Goal: Task Accomplishment & Management: Use online tool/utility

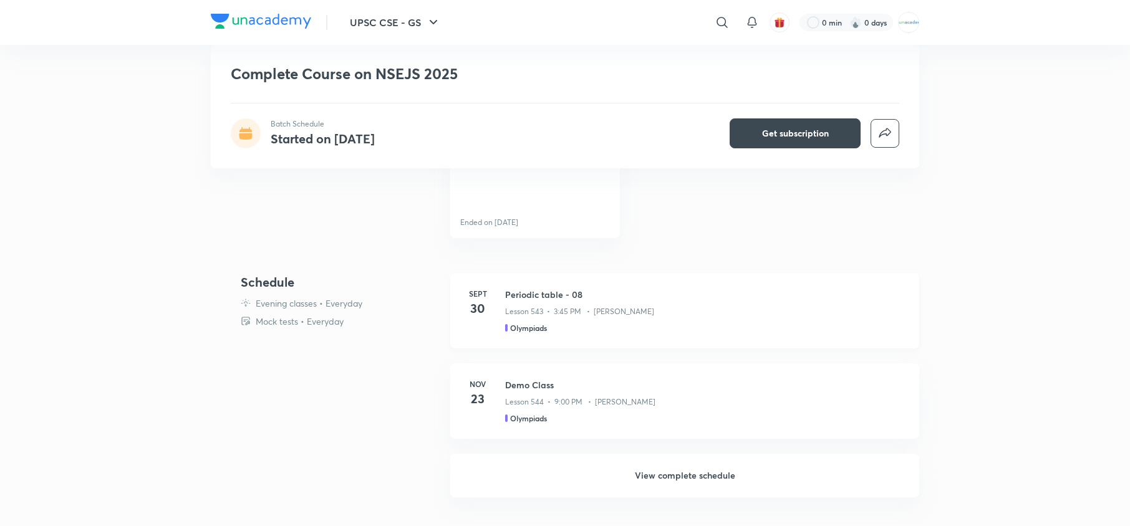
scroll to position [422, 0]
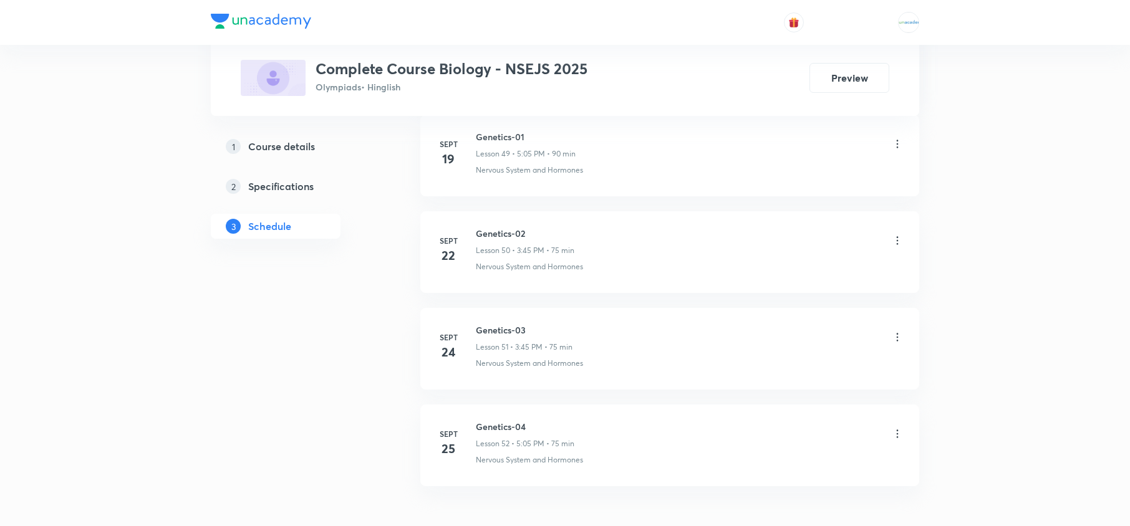
scroll to position [5460, 0]
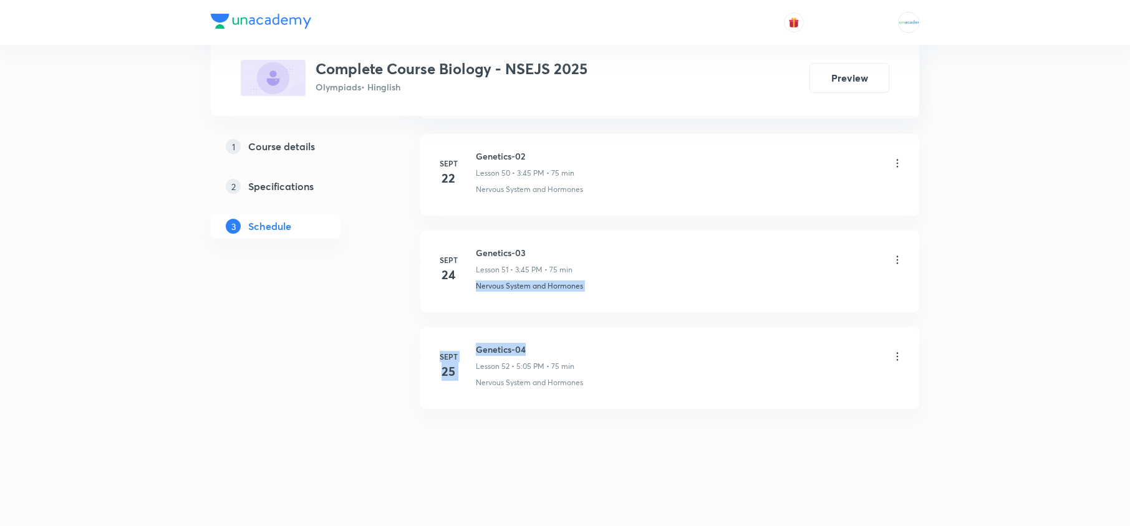
drag, startPoint x: 532, startPoint y: 344, endPoint x: 464, endPoint y: 298, distance: 82.1
copy h6 "Genetics-04"
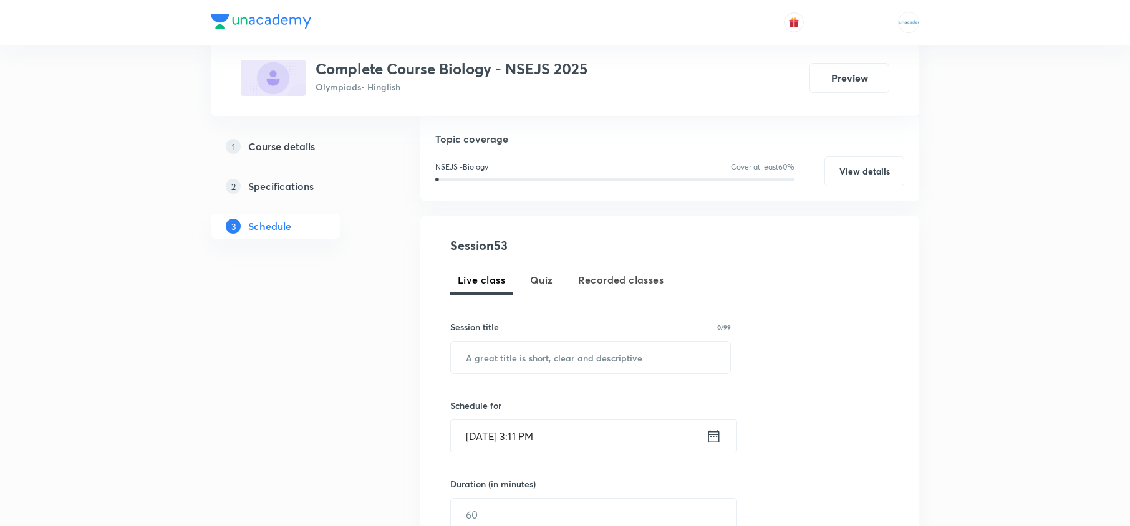
scroll to position [0, 0]
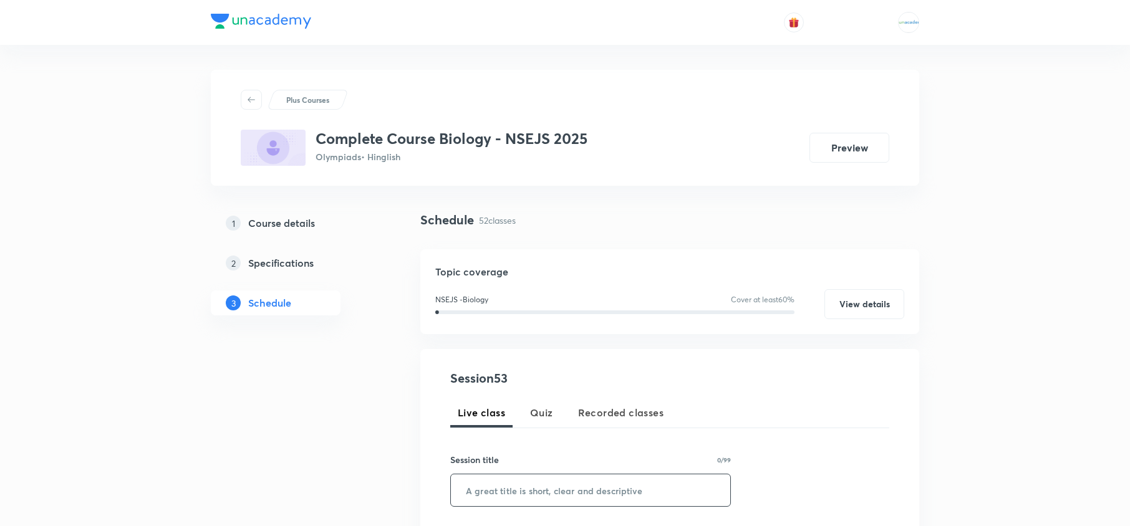
paste input "Genetics-04"
click at [522, 491] on input "Genetics-04" at bounding box center [590, 490] width 279 height 32
type input "Genetics-05"
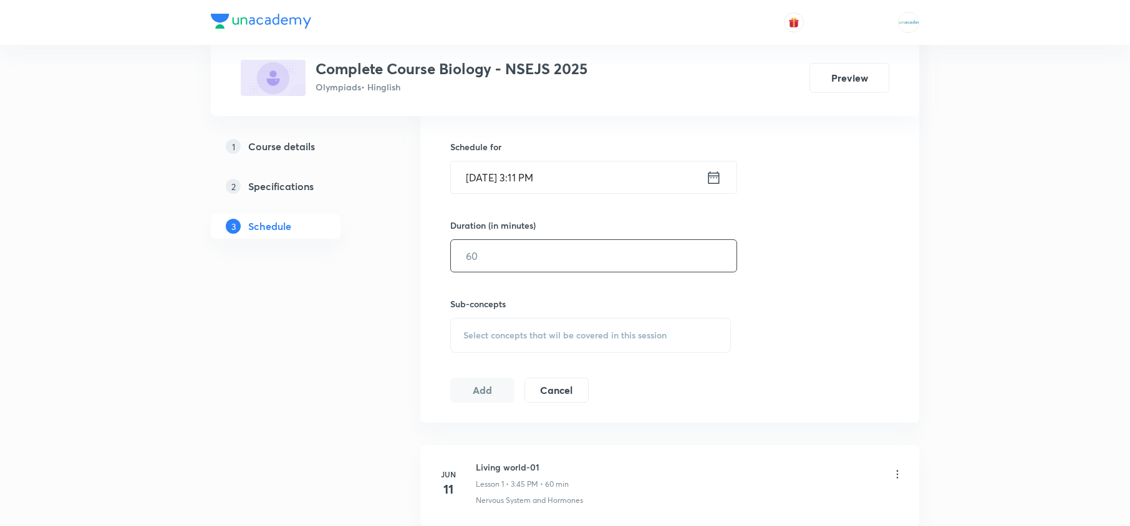
scroll to position [392, 0]
click at [711, 176] on icon at bounding box center [714, 176] width 16 height 17
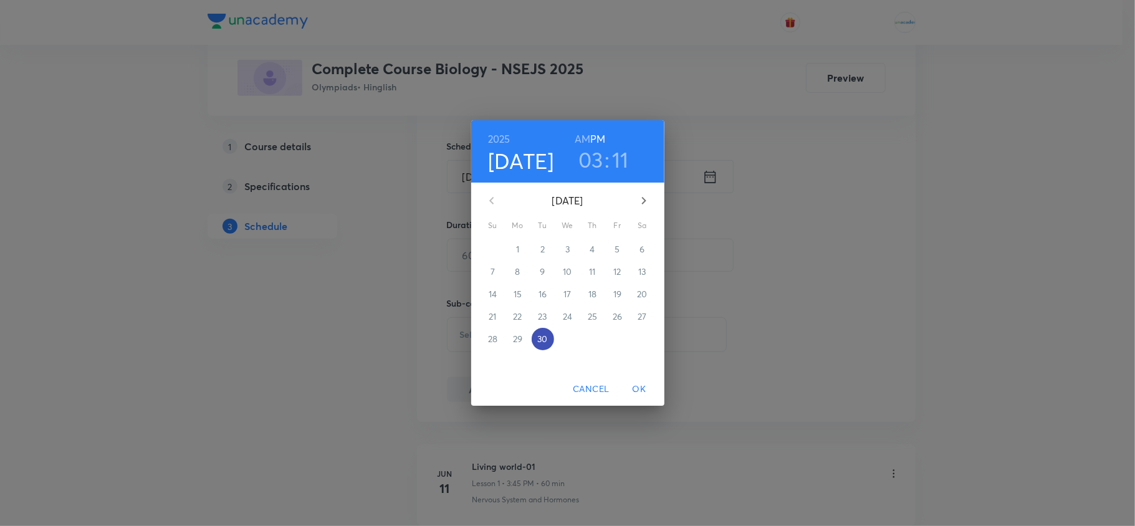
click at [544, 342] on p "30" at bounding box center [542, 339] width 10 height 12
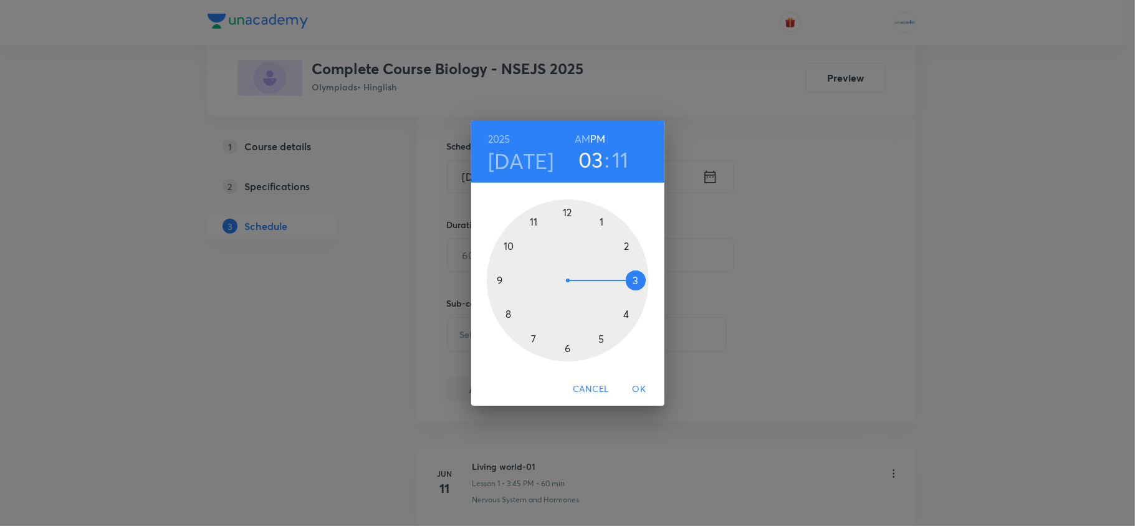
click at [605, 337] on div at bounding box center [568, 280] width 162 height 162
click at [605, 223] on div at bounding box center [568, 280] width 162 height 162
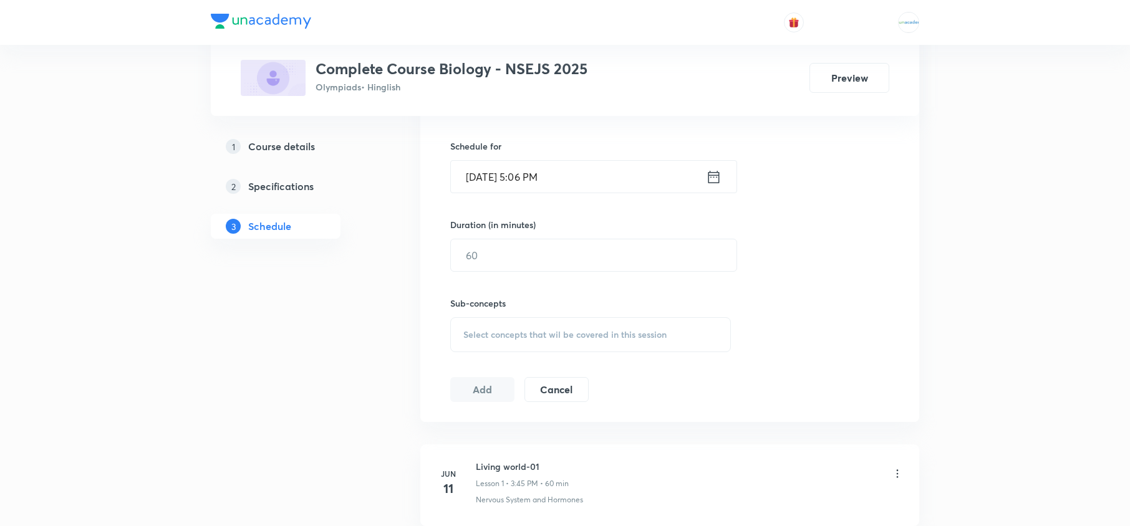
click at [713, 178] on icon at bounding box center [713, 176] width 11 height 12
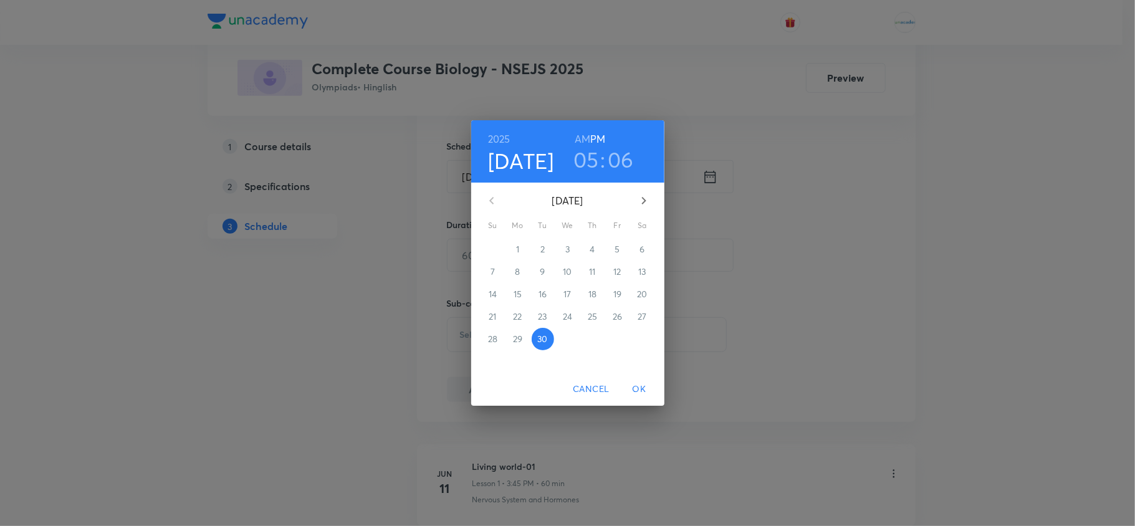
click at [631, 166] on h3 "06" at bounding box center [621, 160] width 26 height 26
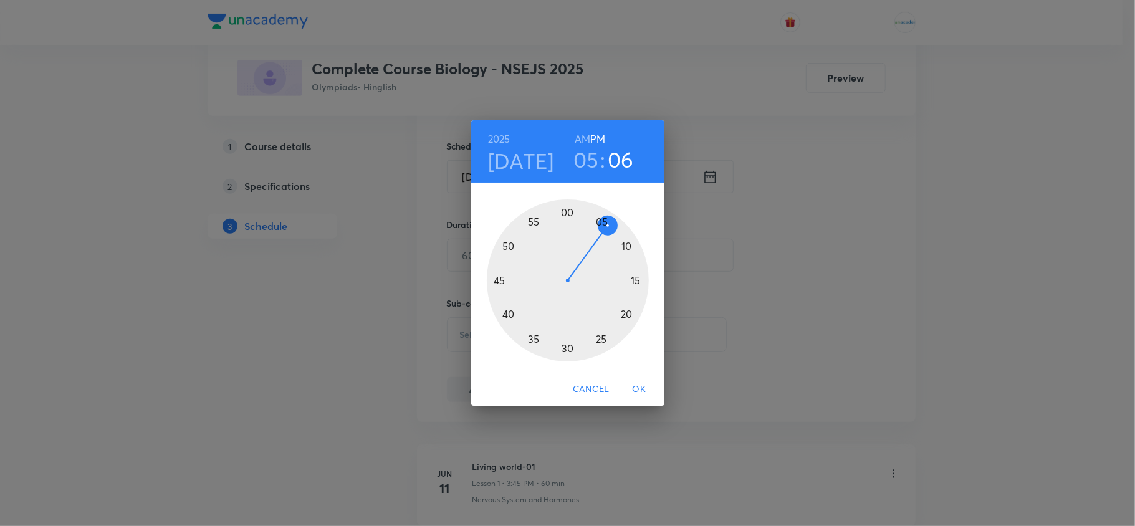
click at [602, 223] on div at bounding box center [568, 280] width 162 height 162
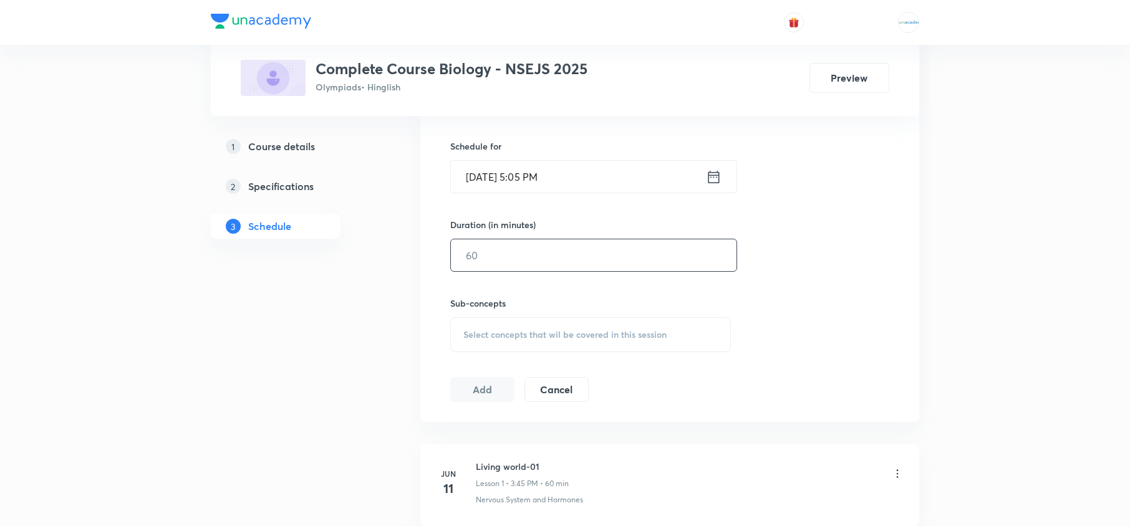
click at [547, 271] on input "text" at bounding box center [594, 255] width 286 height 32
type input "90"
click at [529, 338] on span "Select concepts that wil be covered in this session" at bounding box center [564, 335] width 203 height 10
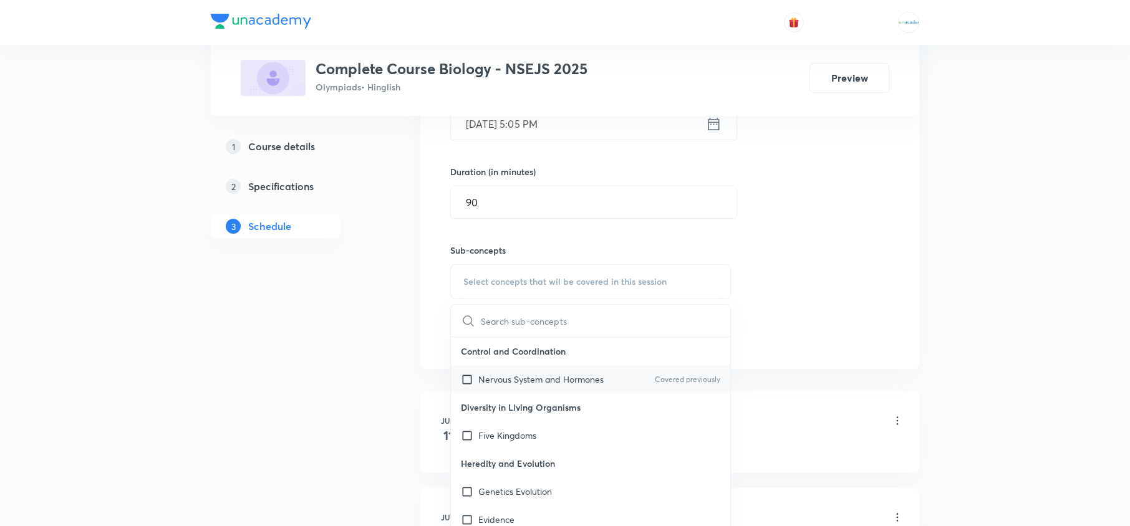
scroll to position [446, 0]
click at [490, 372] on div "Nervous System and Hormones Covered previously" at bounding box center [590, 378] width 279 height 28
checkbox input "true"
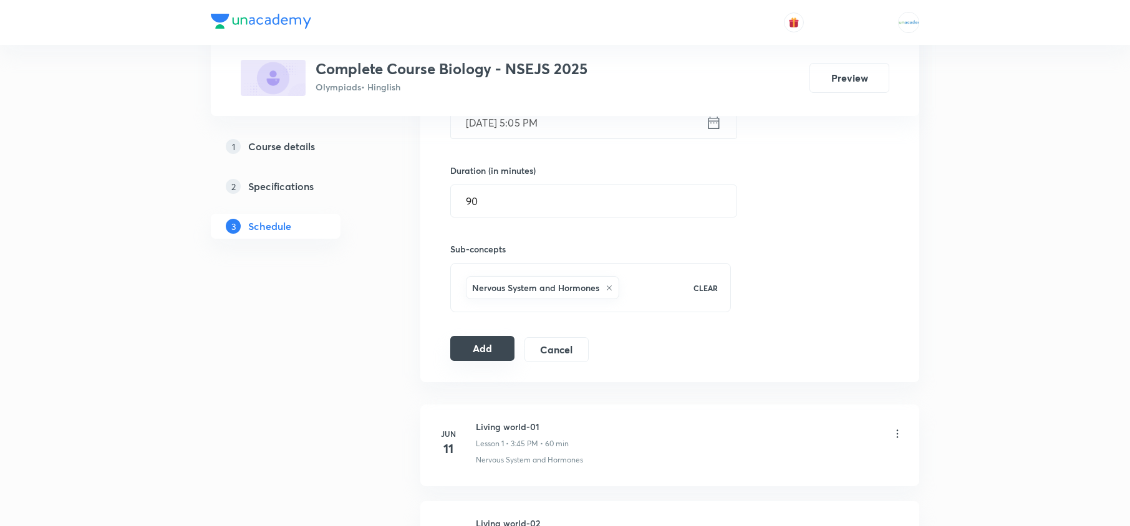
click at [481, 352] on button "Add" at bounding box center [482, 348] width 64 height 25
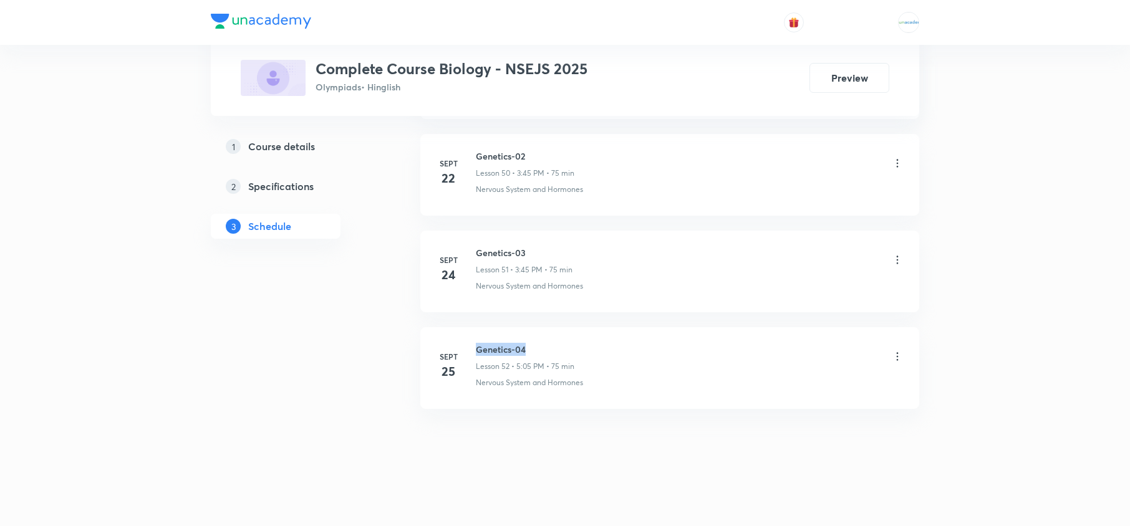
drag, startPoint x: 546, startPoint y: 345, endPoint x: 474, endPoint y: 322, distance: 75.1
copy h6 "Genetics-04"
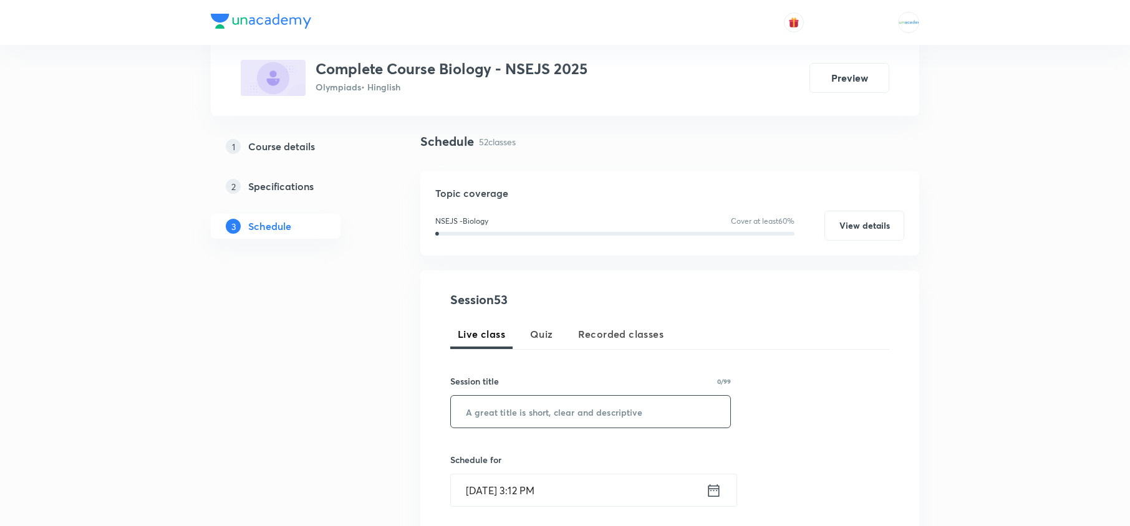
scroll to position [80, 0]
click at [512, 417] on input "text" at bounding box center [590, 411] width 279 height 32
paste input "Genetics-04"
type input "Genetics-05"
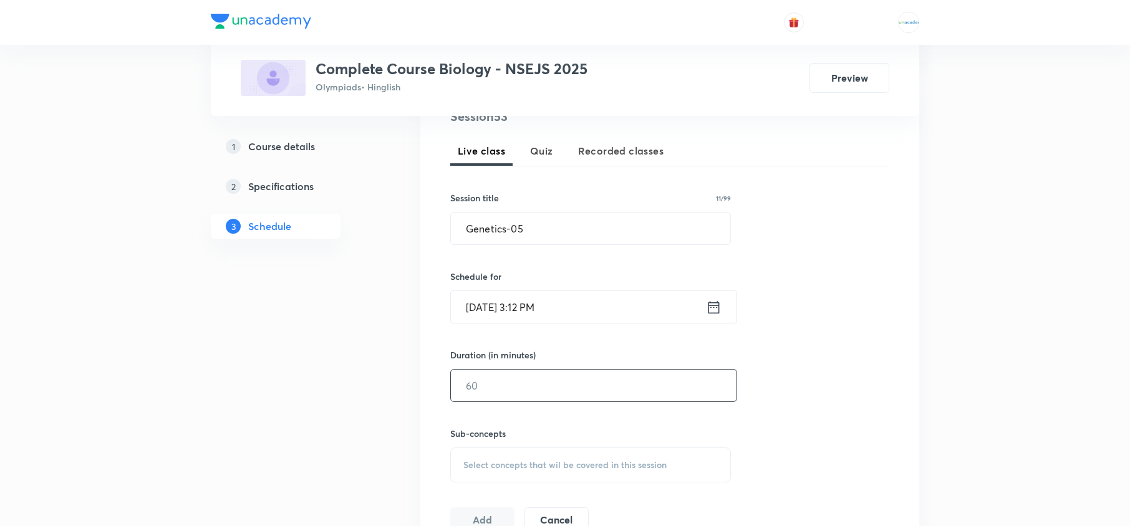
scroll to position [262, 0]
click at [712, 305] on icon at bounding box center [714, 306] width 16 height 17
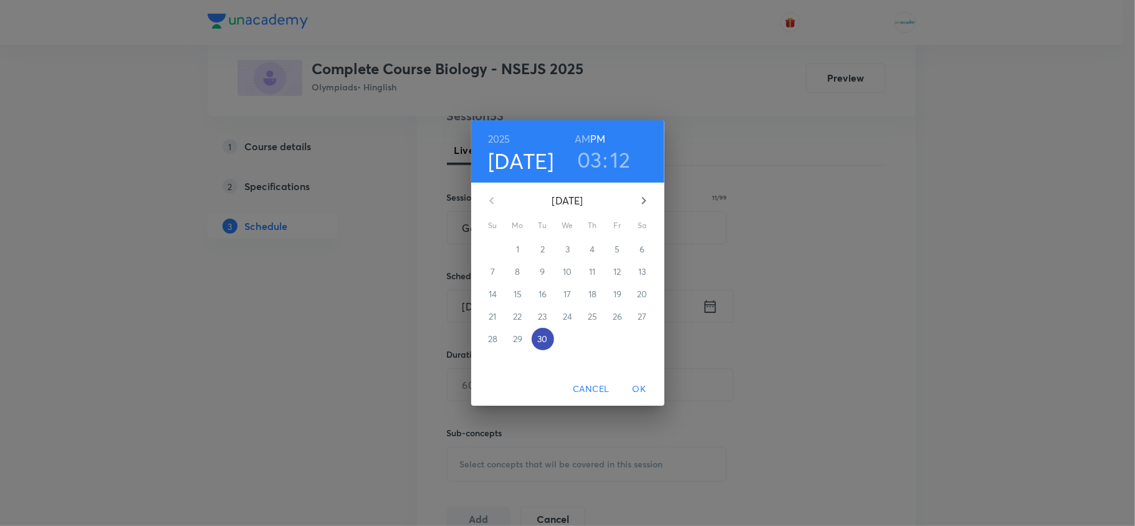
click at [541, 343] on p "30" at bounding box center [542, 339] width 10 height 12
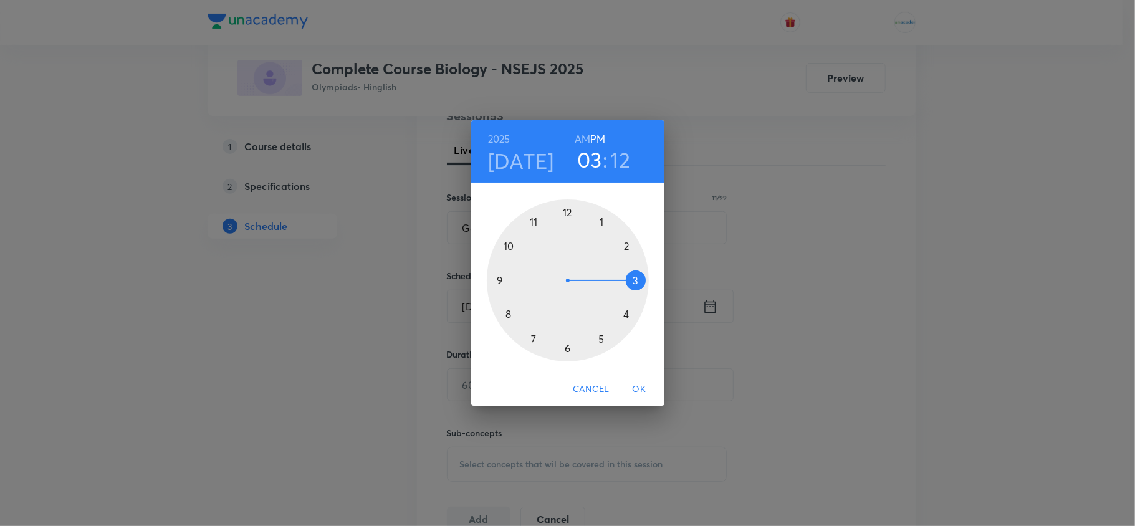
click at [602, 340] on div at bounding box center [568, 280] width 162 height 162
click at [602, 221] on div at bounding box center [568, 280] width 162 height 162
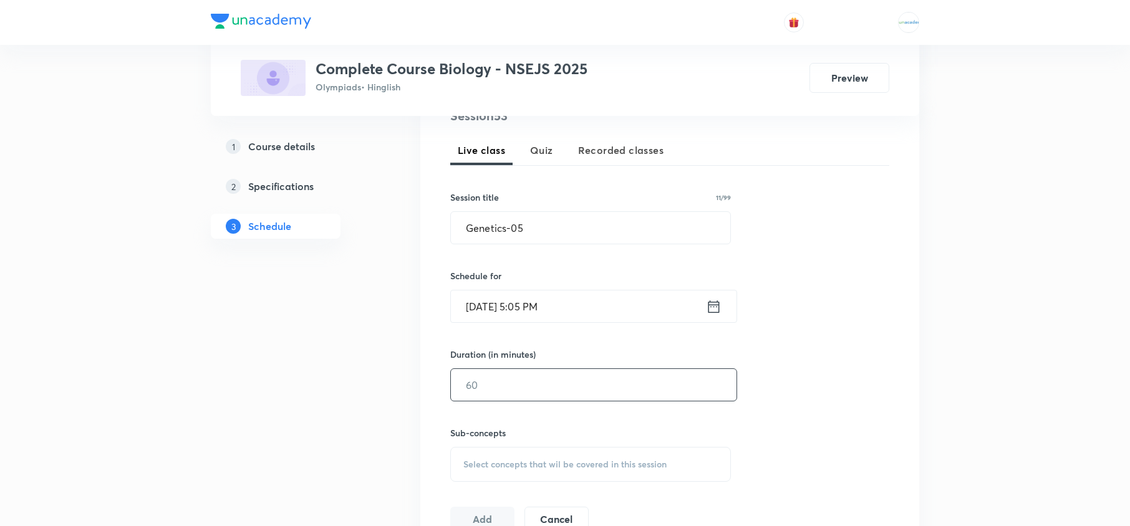
click at [524, 382] on input "text" at bounding box center [594, 385] width 286 height 32
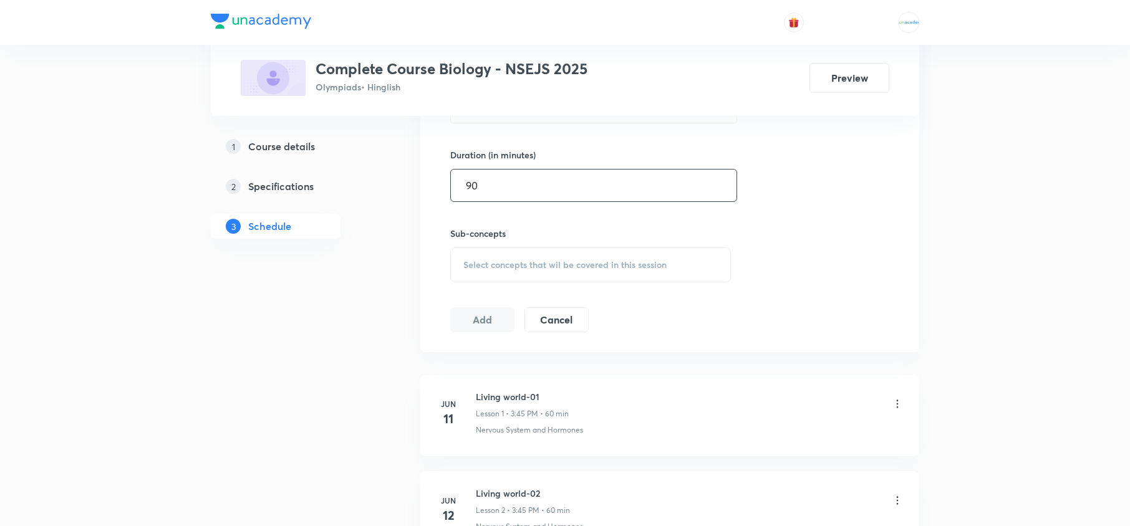
scroll to position [471, 0]
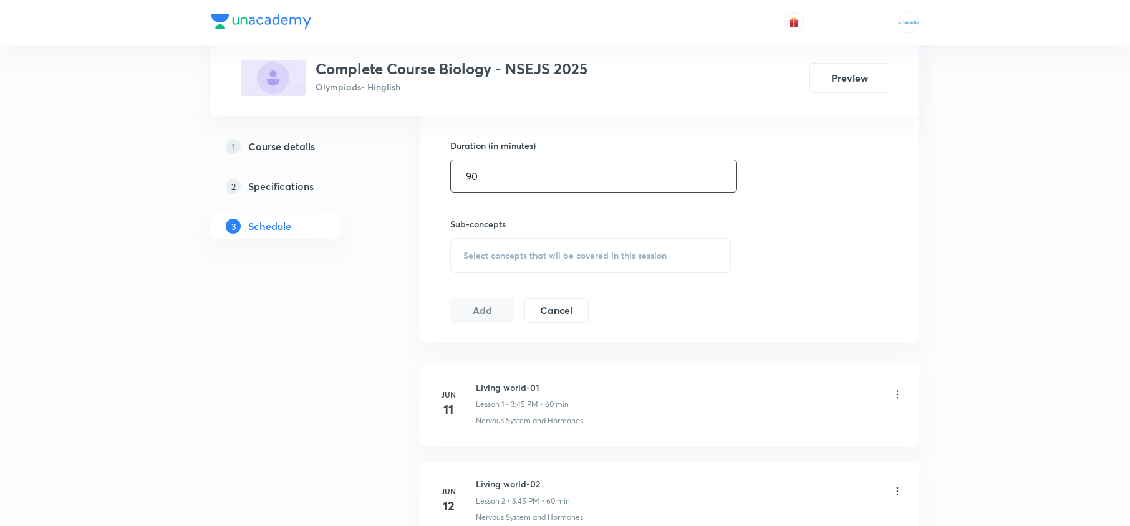
type input "90"
click at [514, 243] on div "Select concepts that wil be covered in this session" at bounding box center [590, 255] width 281 height 35
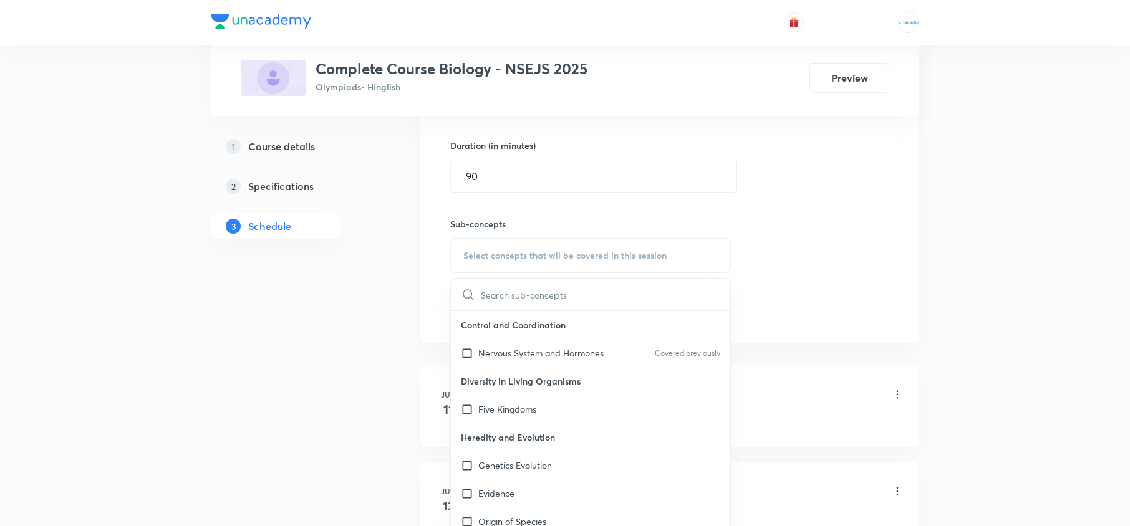
scroll to position [492, 0]
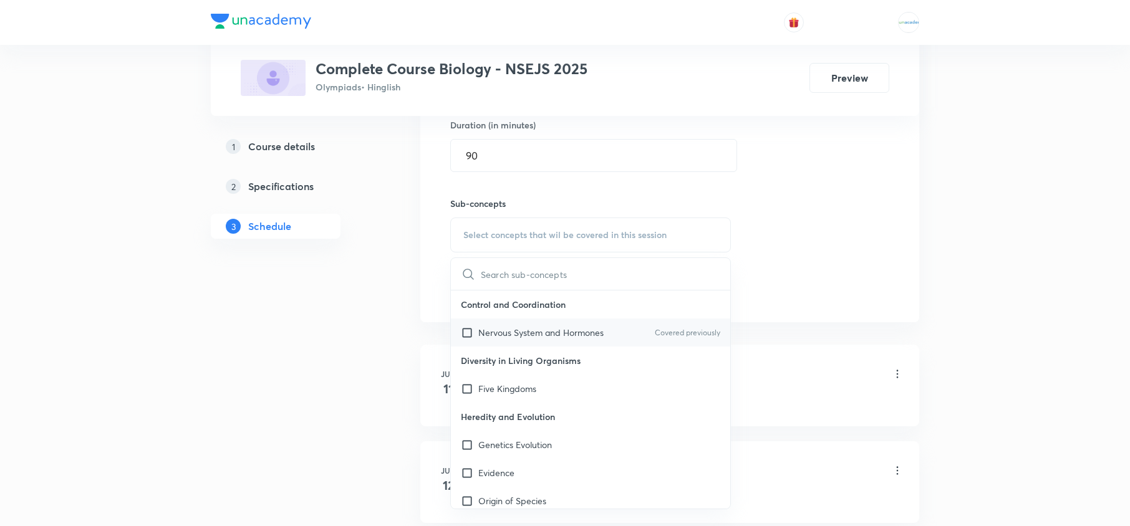
click at [499, 330] on p "Nervous System and Hormones" at bounding box center [540, 332] width 125 height 13
checkbox input "true"
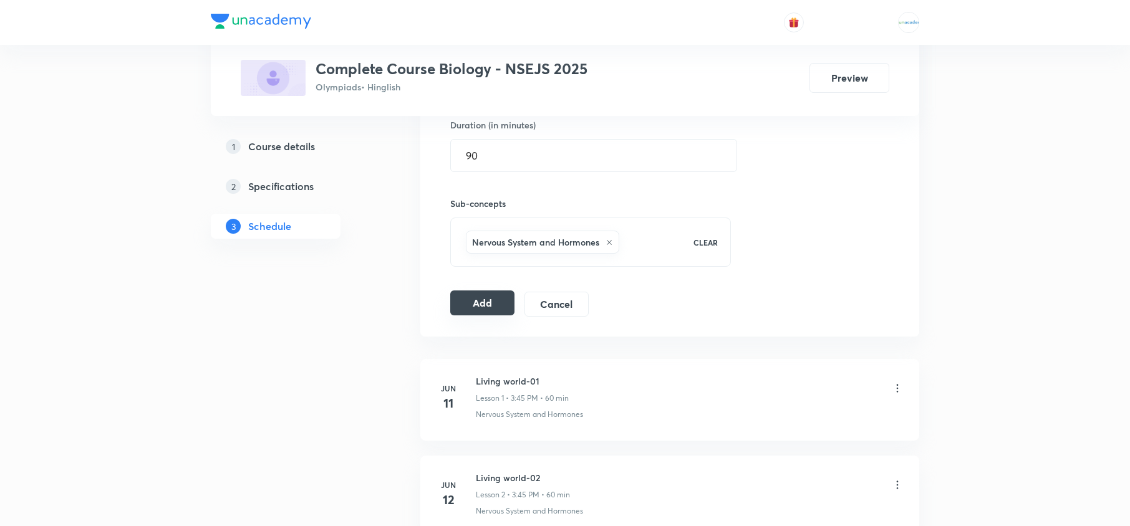
click at [459, 309] on button "Add" at bounding box center [482, 303] width 64 height 25
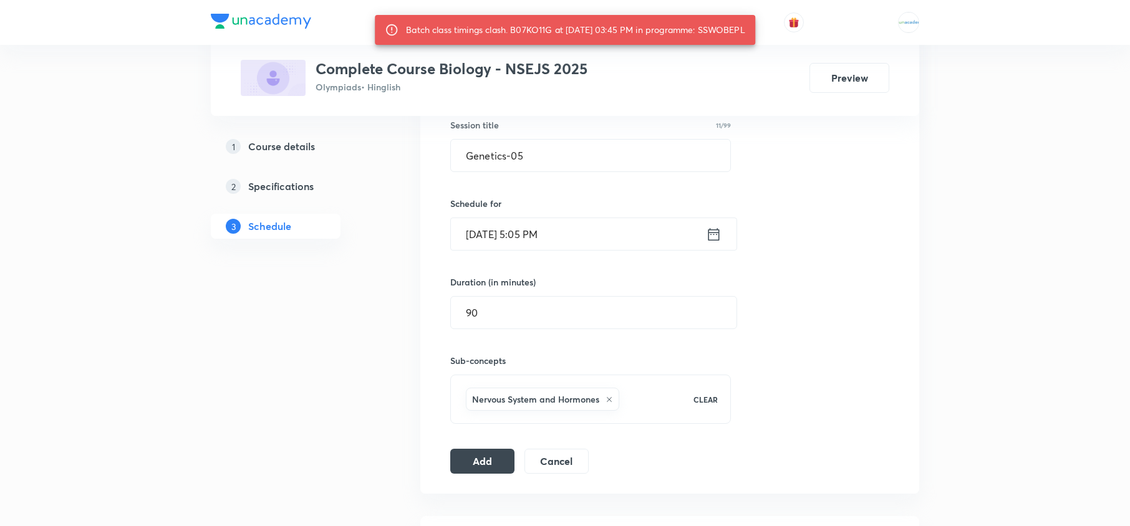
scroll to position [322, 0]
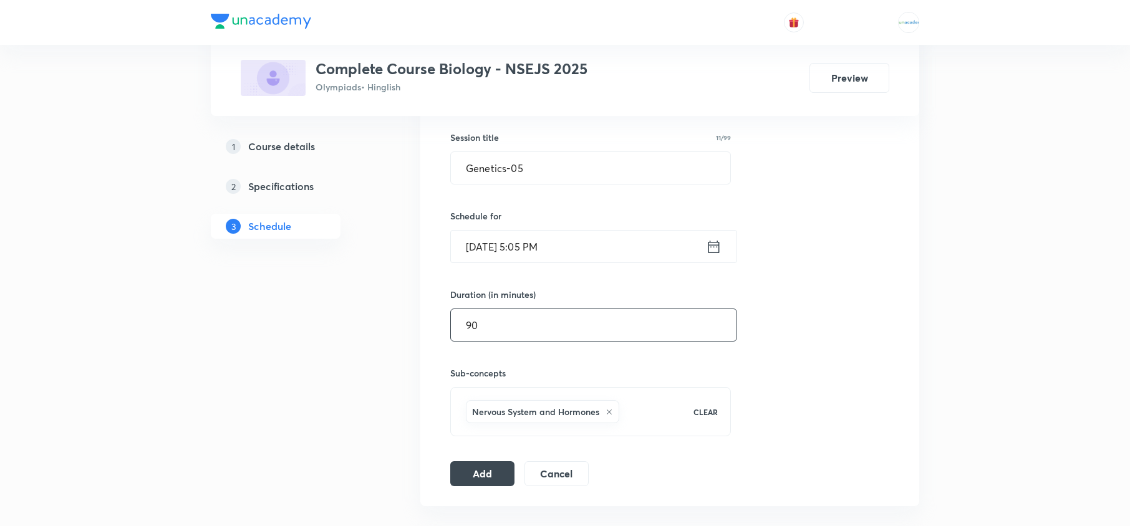
click at [595, 320] on input "90" at bounding box center [594, 325] width 286 height 32
type input "9"
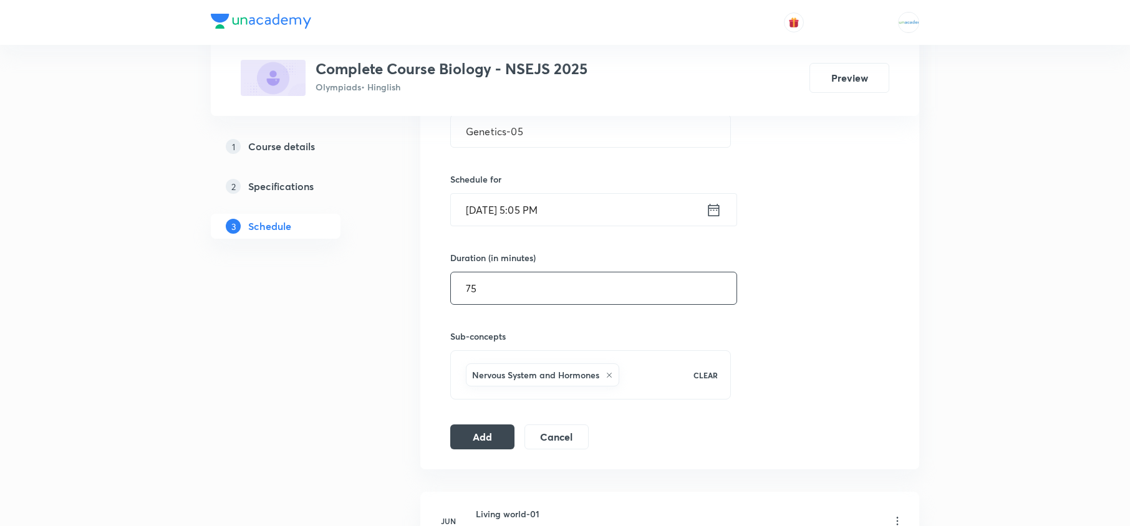
scroll to position [364, 0]
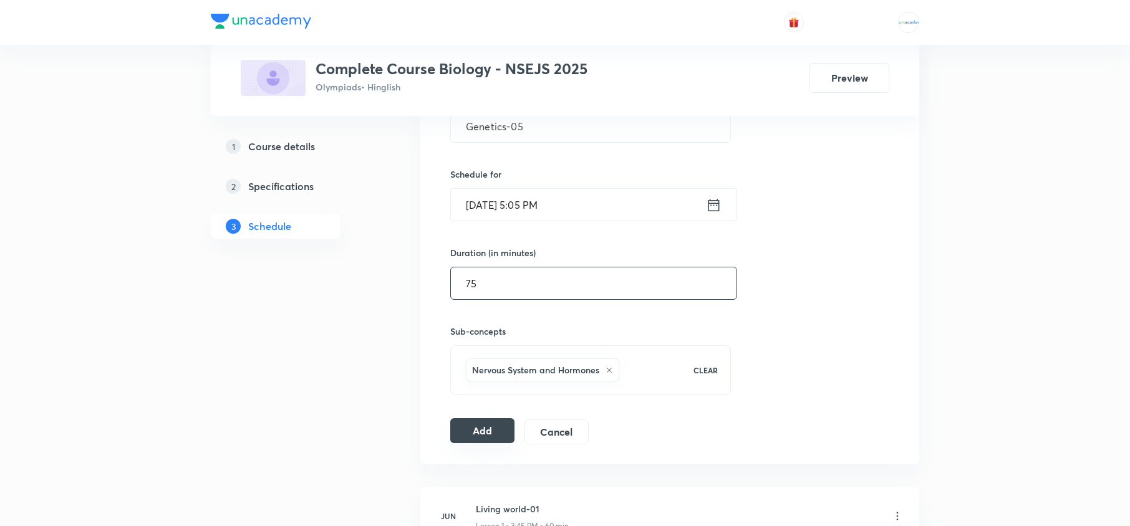
type input "75"
click at [475, 427] on button "Add" at bounding box center [482, 430] width 64 height 25
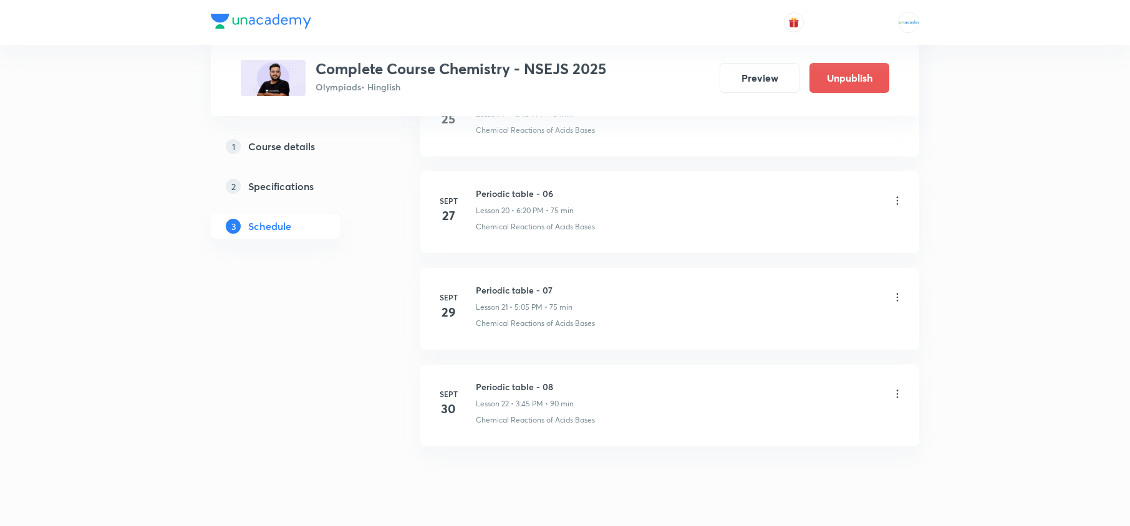
scroll to position [2549, 0]
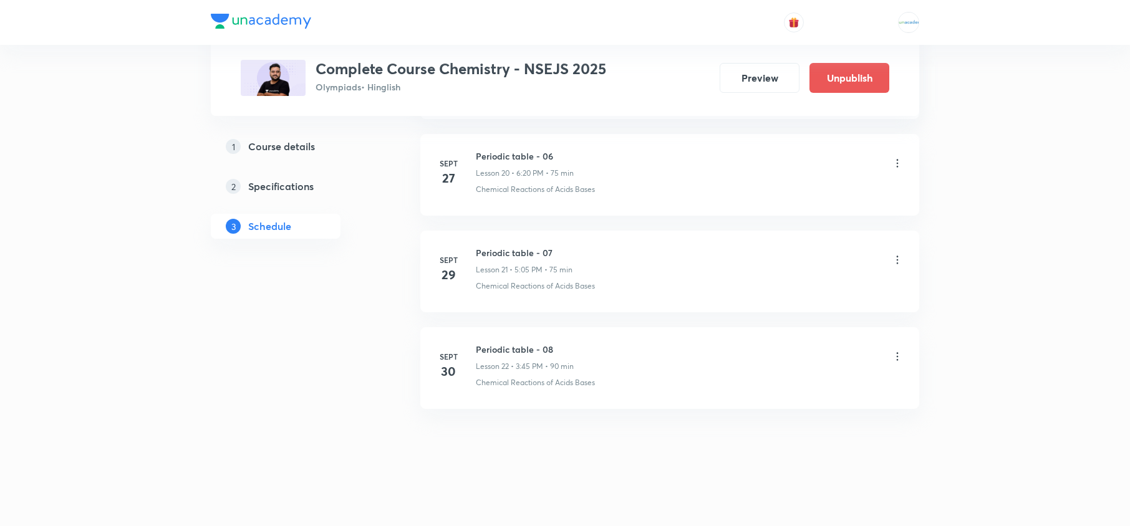
click at [892, 352] on icon at bounding box center [897, 356] width 12 height 12
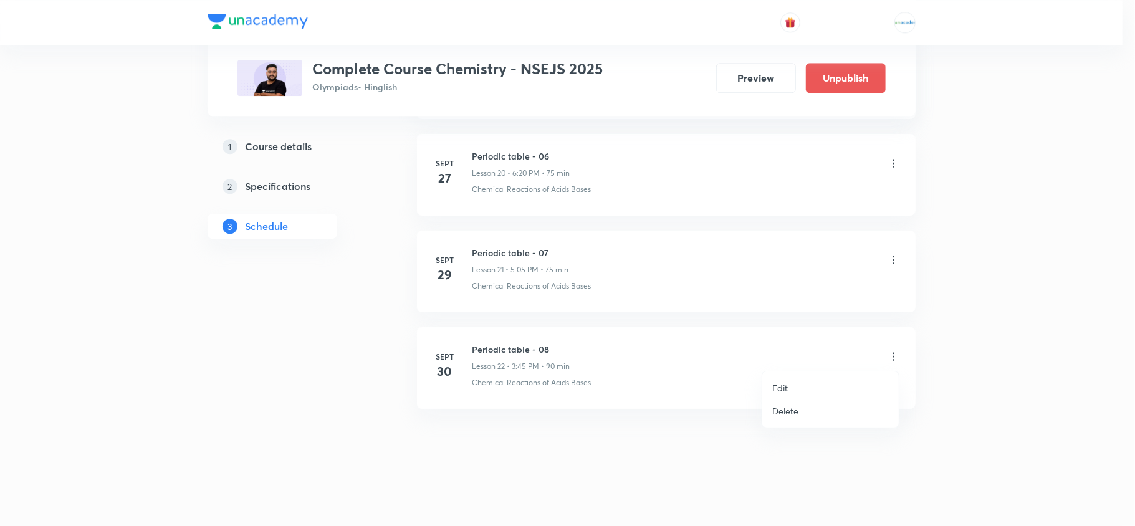
click at [801, 382] on li "Edit" at bounding box center [830, 388] width 137 height 23
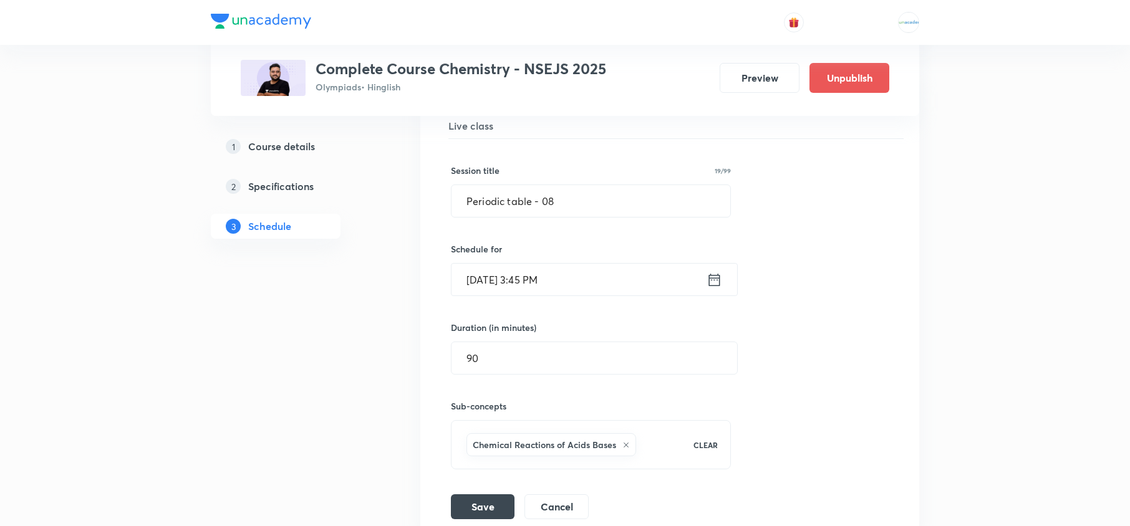
scroll to position [2314, 0]
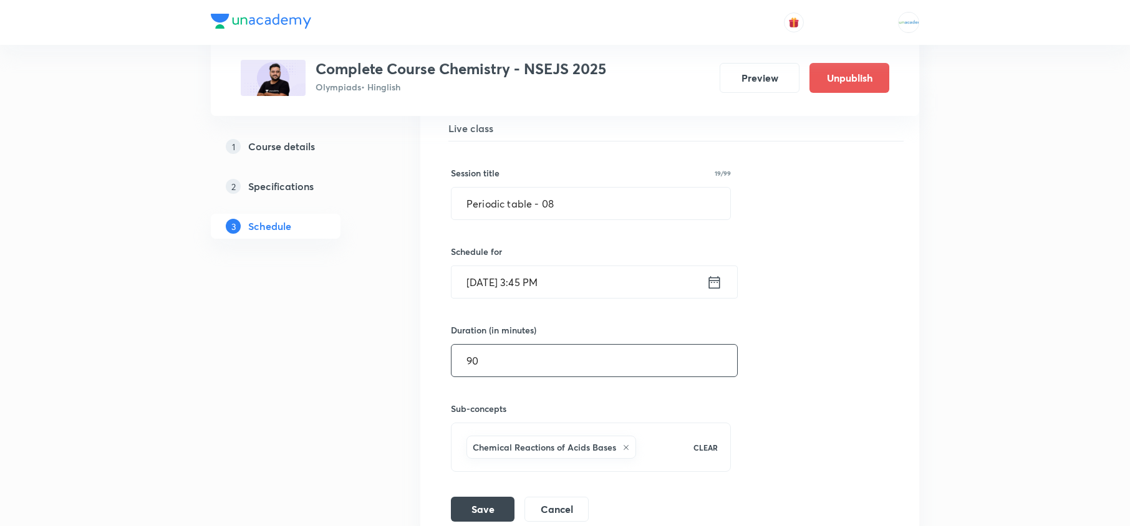
click at [532, 377] on input "90" at bounding box center [594, 361] width 286 height 32
type input "9"
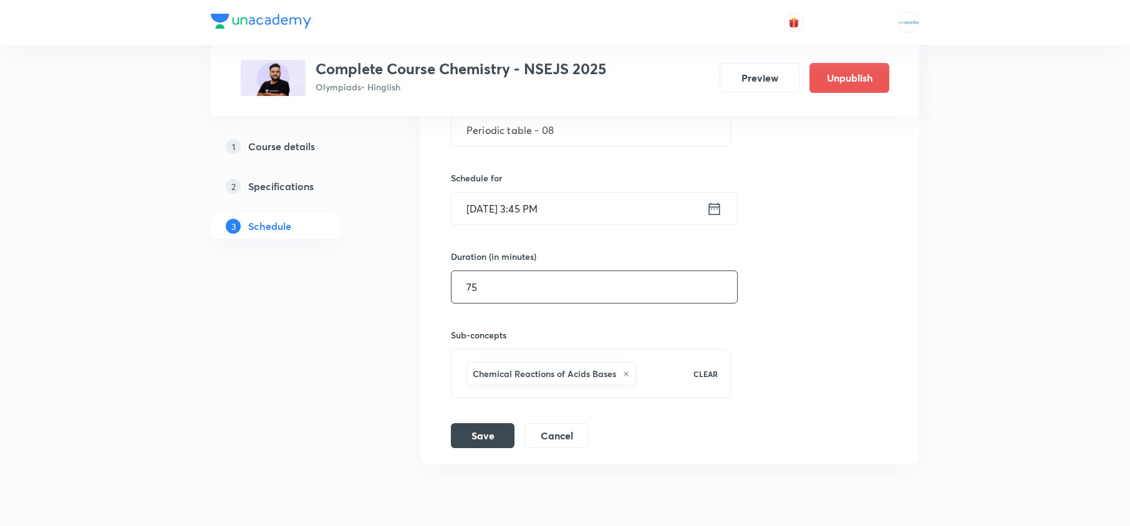
scroll to position [2390, 0]
type input "75"
click at [489, 442] on button "Save" at bounding box center [483, 432] width 64 height 25
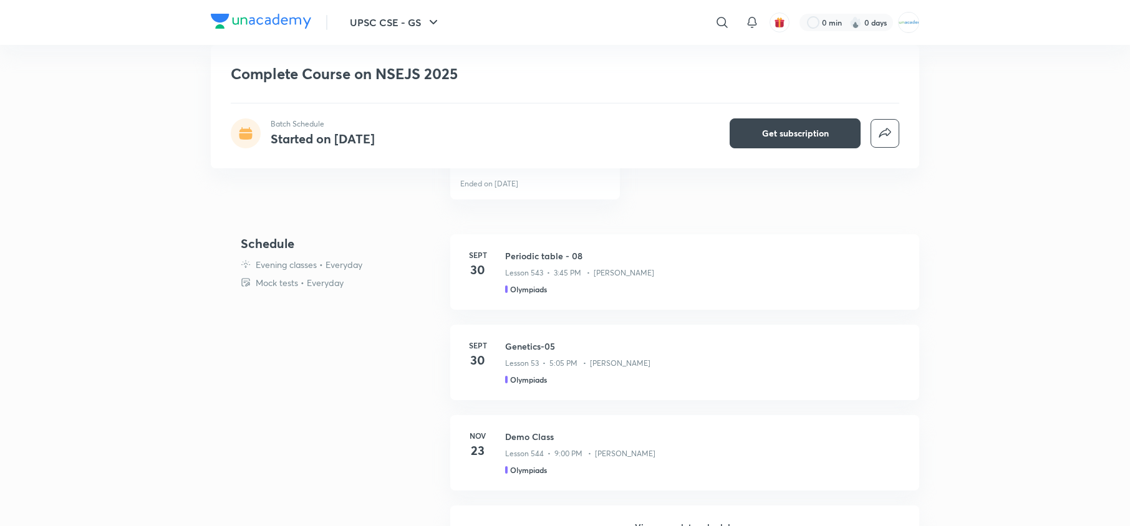
scroll to position [463, 0]
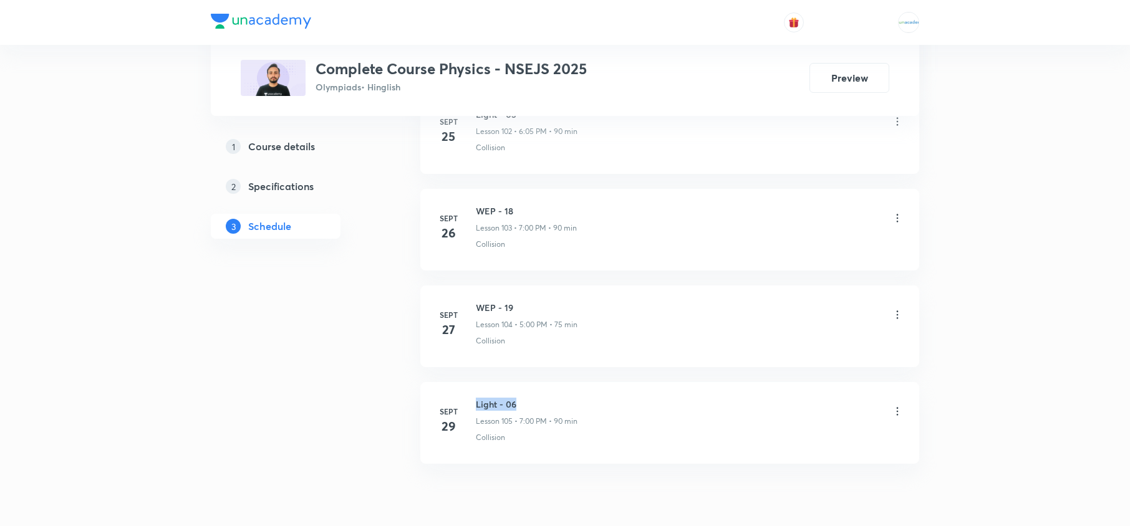
drag, startPoint x: 521, startPoint y: 441, endPoint x: 474, endPoint y: 425, distance: 49.5
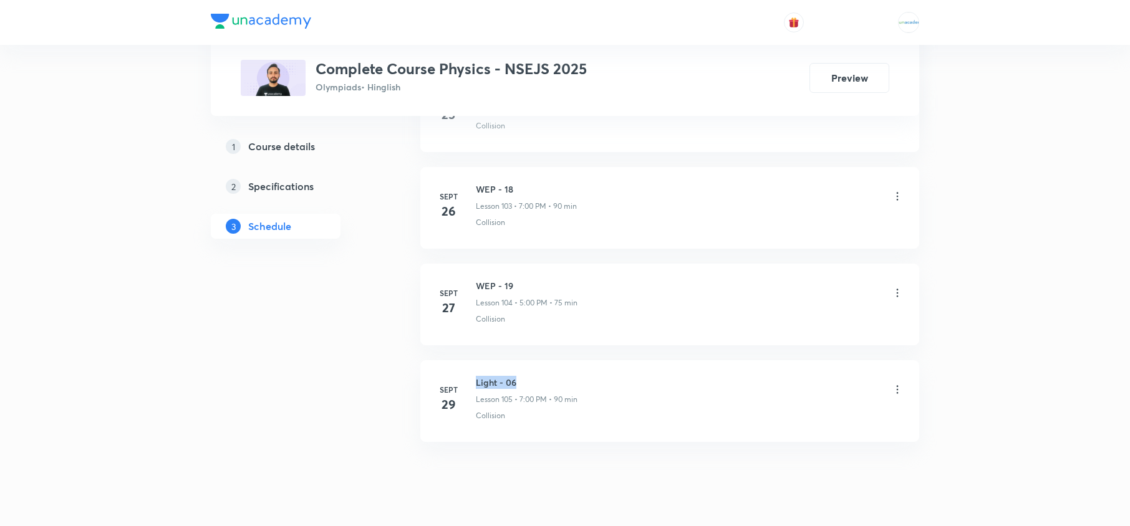
scroll to position [10527, 0]
copy h6 "Light - 06"
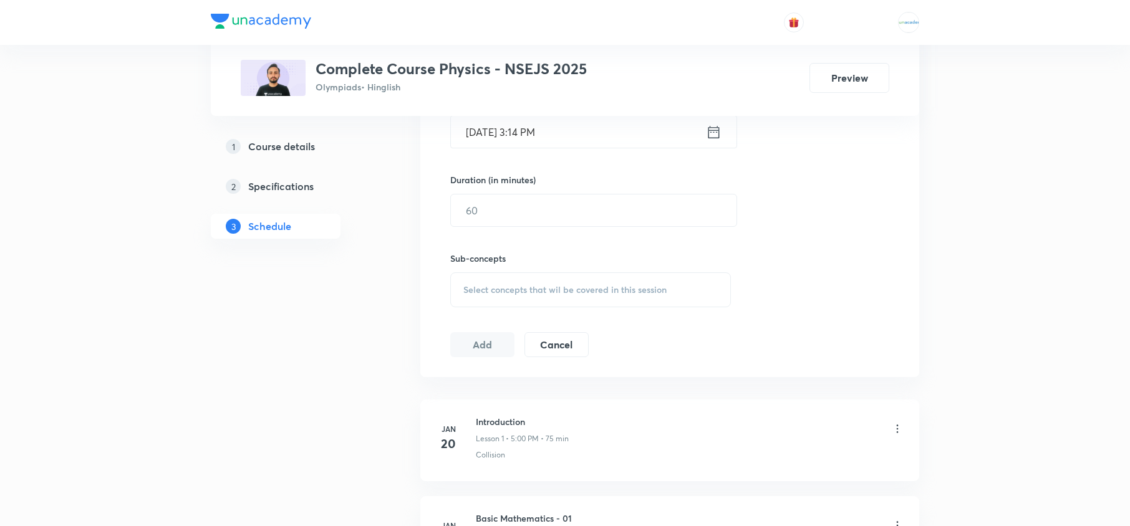
scroll to position [0, 0]
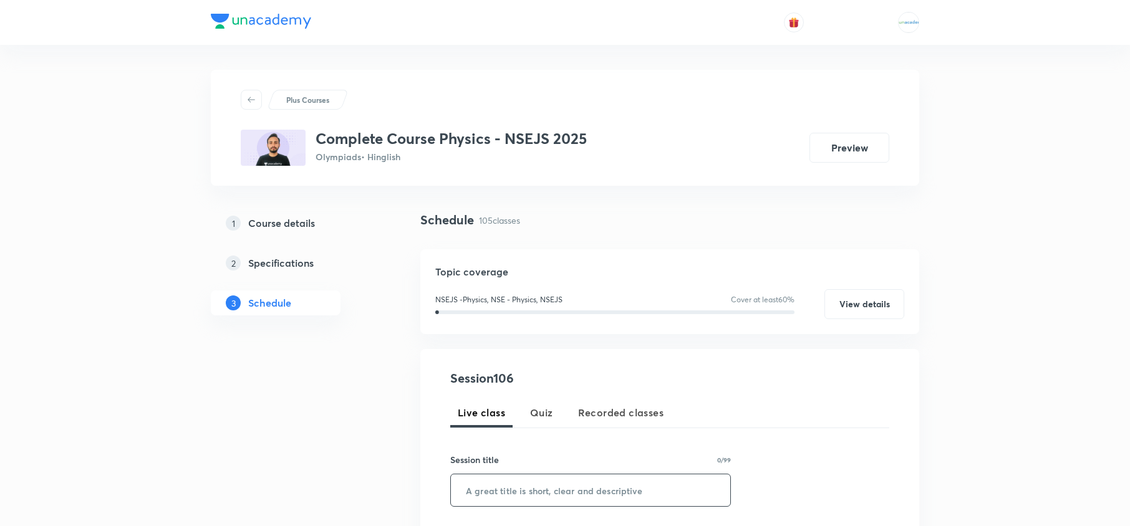
paste input "Light - 06"
click at [514, 486] on input "text" at bounding box center [590, 490] width 279 height 32
type input "Light - 07"
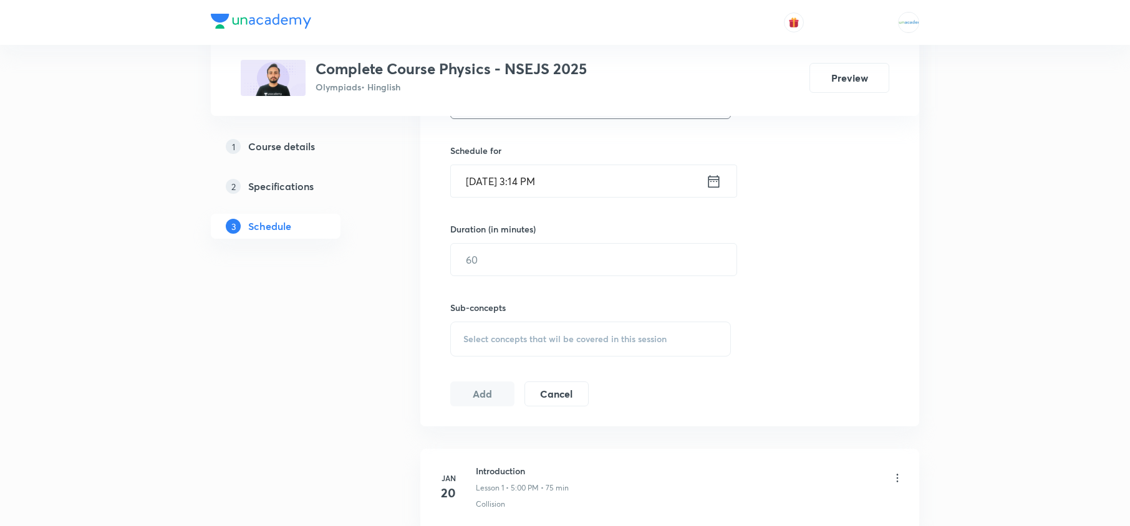
scroll to position [392, 0]
click at [711, 177] on icon at bounding box center [714, 177] width 16 height 17
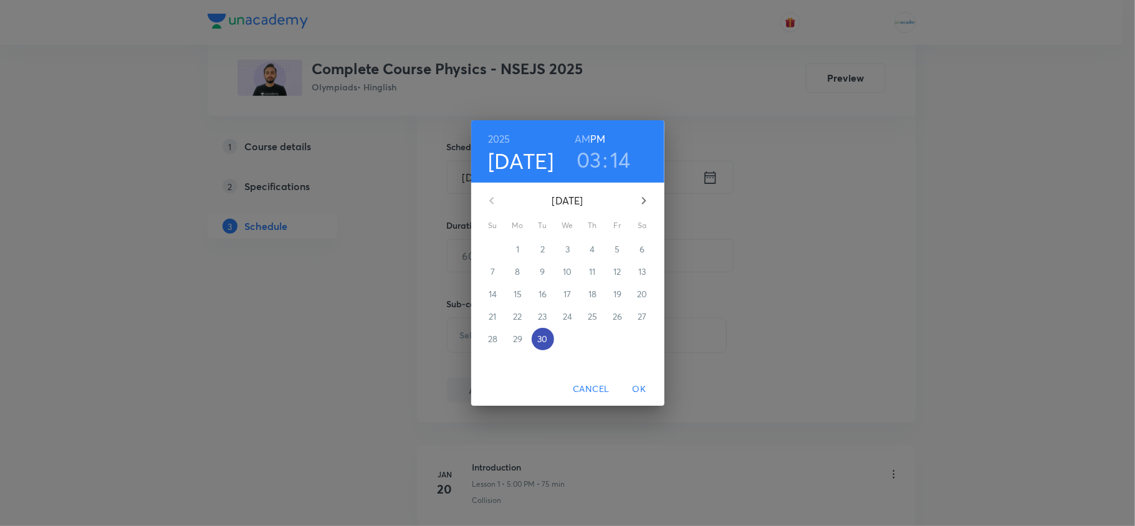
click at [549, 338] on span "30" at bounding box center [543, 339] width 22 height 12
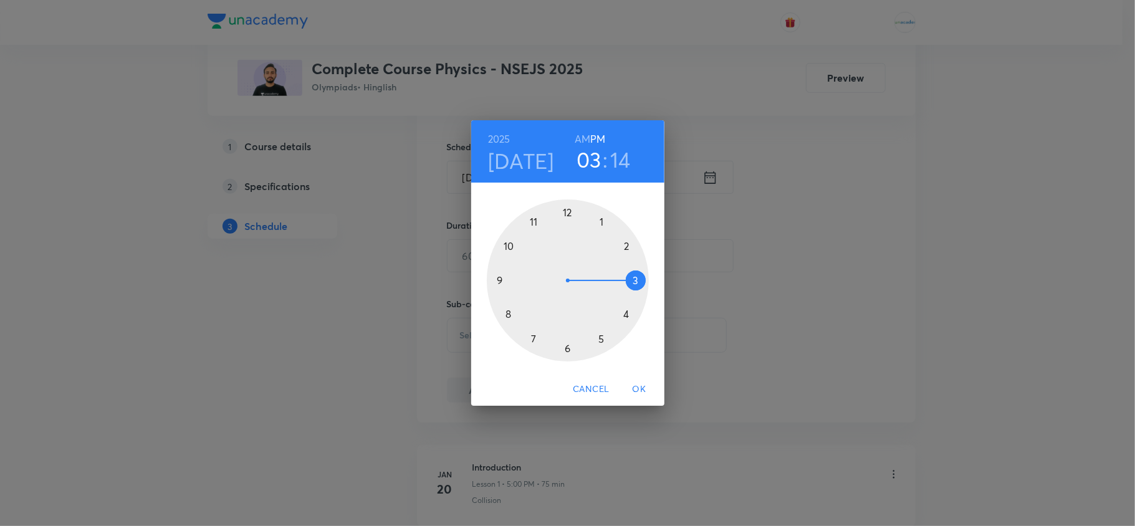
click at [536, 340] on div at bounding box center [568, 280] width 162 height 162
click at [567, 214] on div at bounding box center [568, 280] width 162 height 162
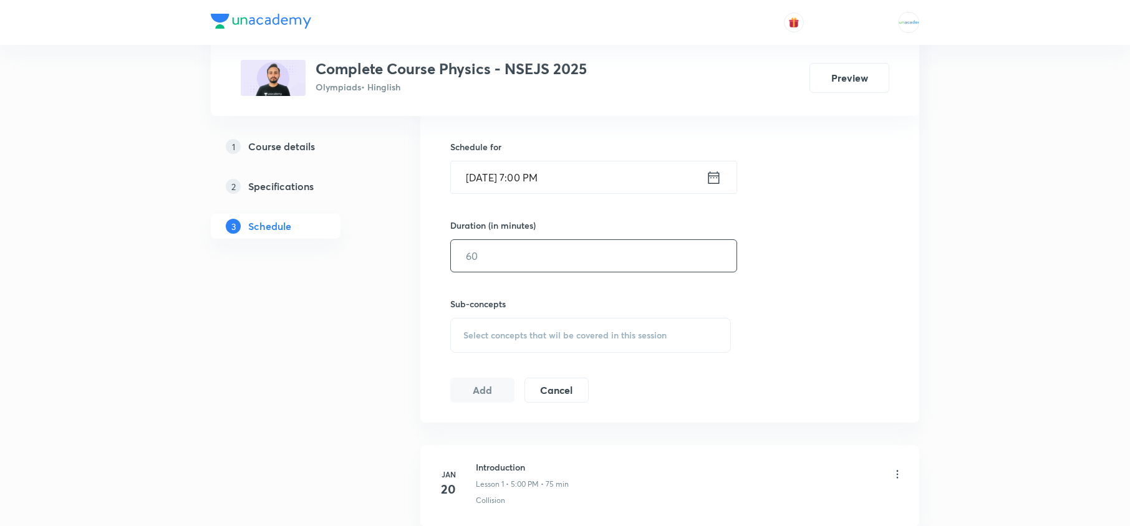
click at [542, 266] on input "text" at bounding box center [594, 256] width 286 height 32
type input "90"
click at [529, 320] on div "Select concepts that wil be covered in this session" at bounding box center [590, 335] width 281 height 35
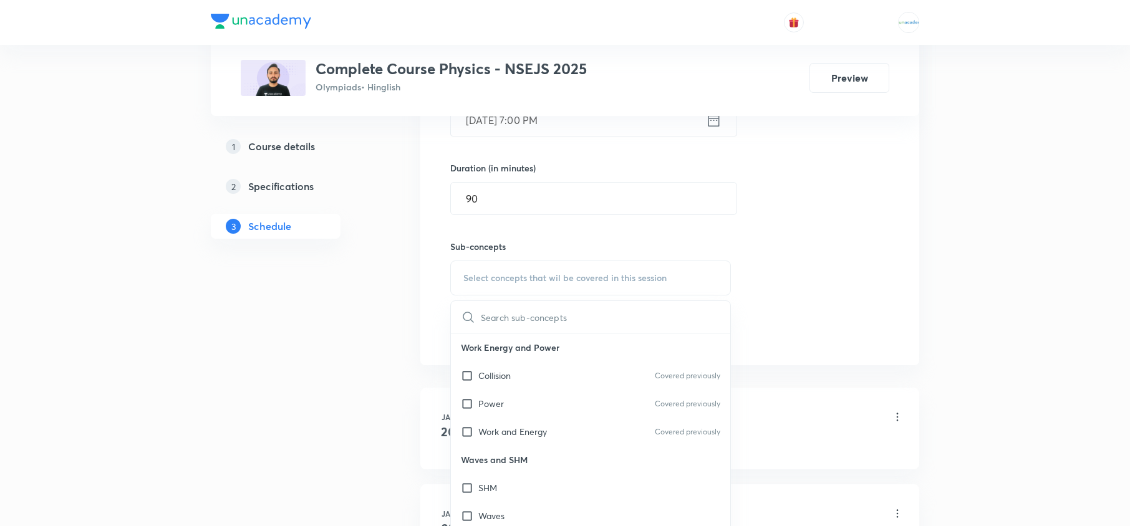
scroll to position [449, 0]
click at [493, 380] on p "Collision" at bounding box center [494, 374] width 32 height 13
checkbox input "true"
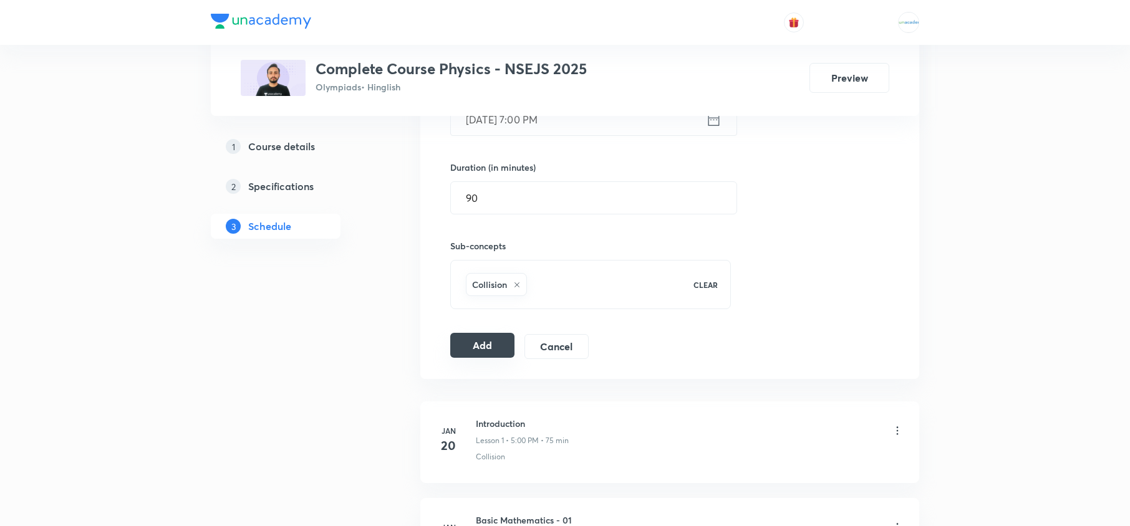
click at [469, 350] on button "Add" at bounding box center [482, 345] width 64 height 25
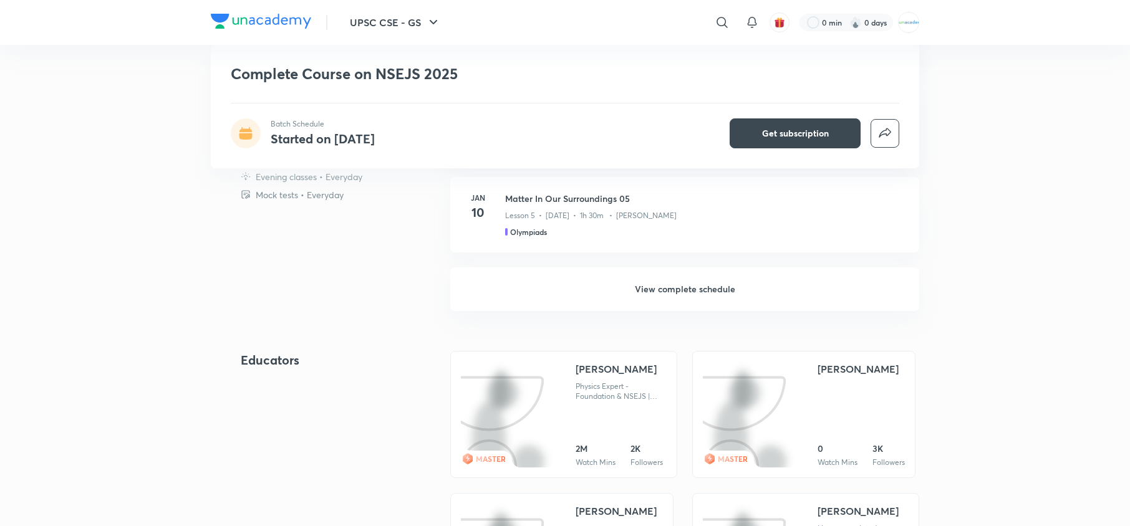
scroll to position [970, 0]
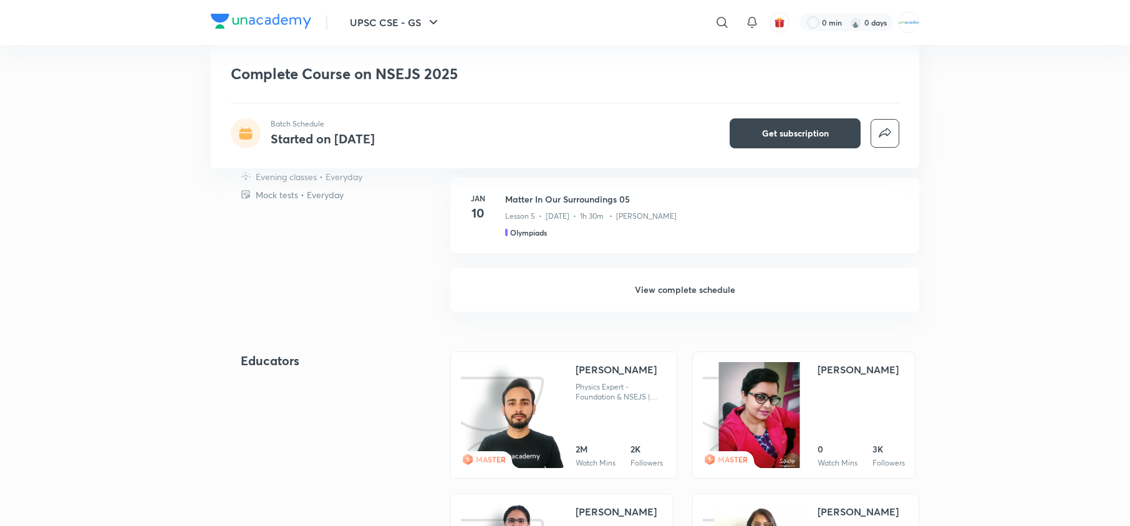
click at [692, 295] on h6 "View complete schedule" at bounding box center [684, 290] width 469 height 44
